Goal: Task Accomplishment & Management: Manage account settings

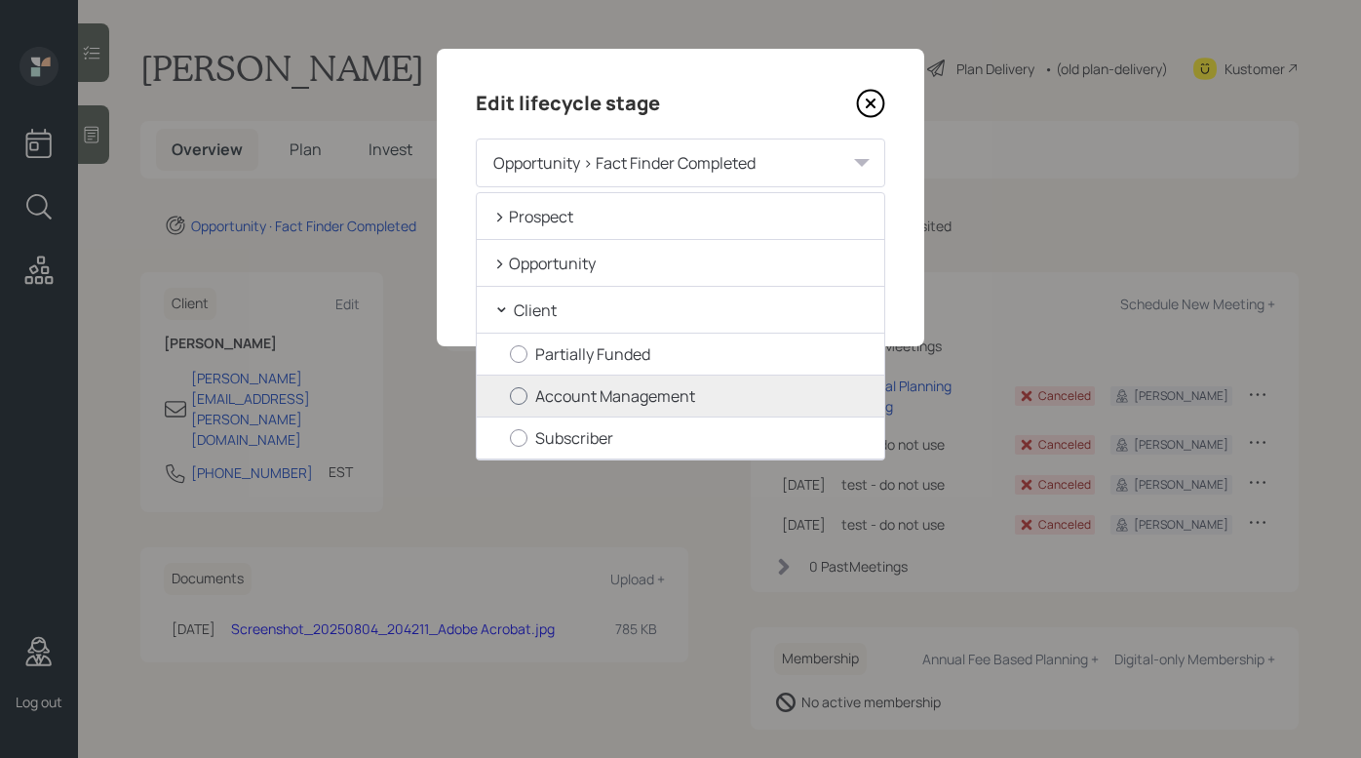
click at [647, 396] on label "Account Management" at bounding box center [689, 395] width 358 height 21
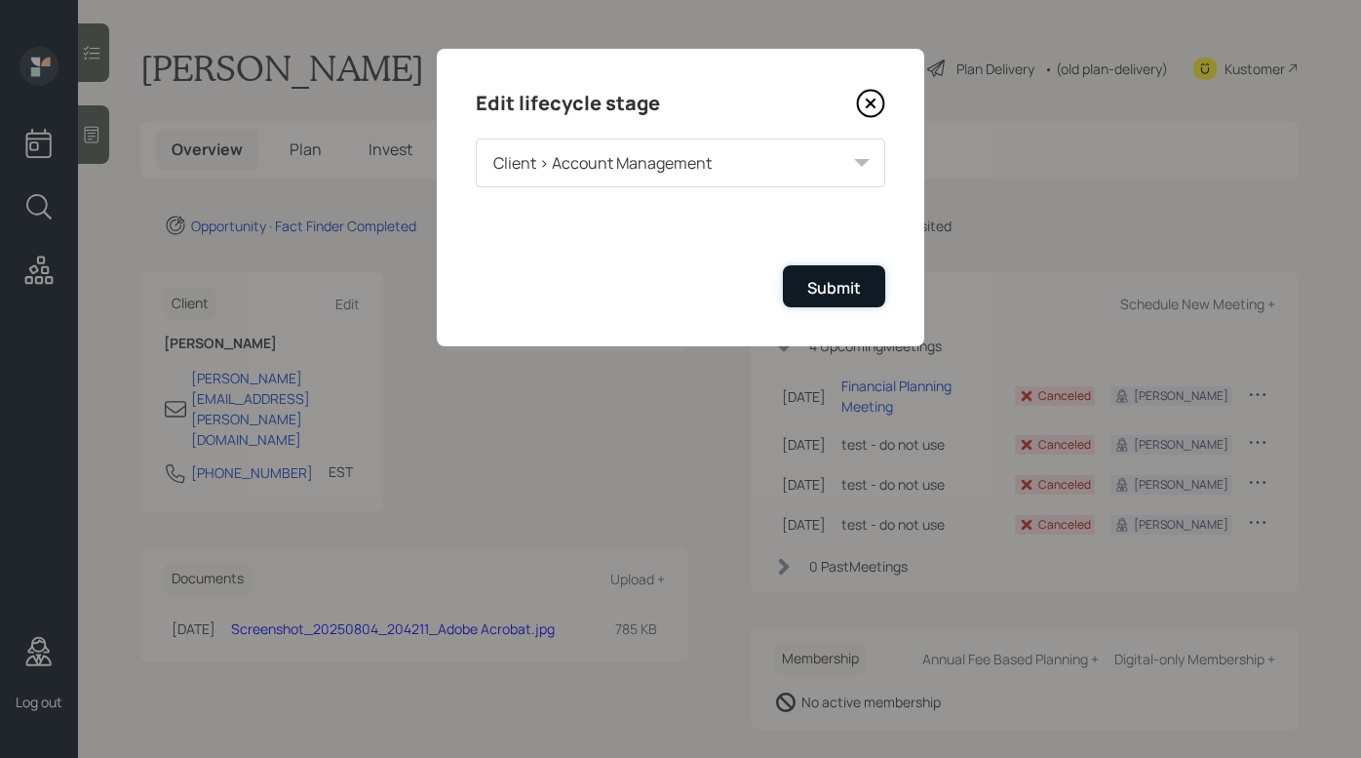
click at [828, 283] on div "Submit" at bounding box center [834, 287] width 54 height 21
